Goal: Transaction & Acquisition: Purchase product/service

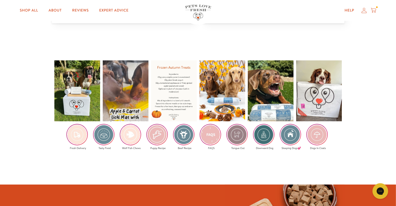
scroll to position [810, 0]
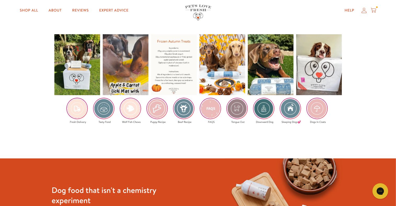
click at [106, 107] on img at bounding box center [104, 108] width 20 height 20
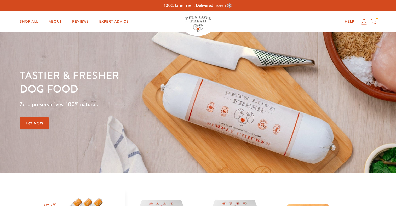
click at [34, 117] on link "Try Now" at bounding box center [34, 123] width 29 height 12
